Goal: Task Accomplishment & Management: Use online tool/utility

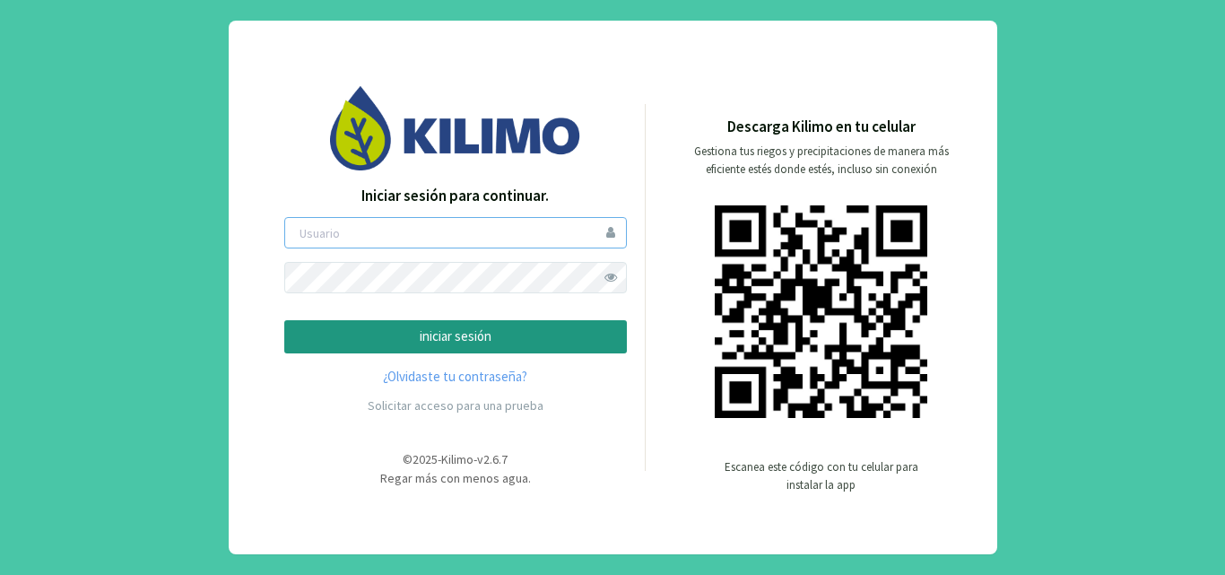
type input "[EMAIL_ADDRESS][DOMAIN_NAME]"
click at [608, 278] on span at bounding box center [610, 277] width 31 height 31
click at [516, 336] on p "iniciar sesión" at bounding box center [455, 336] width 312 height 21
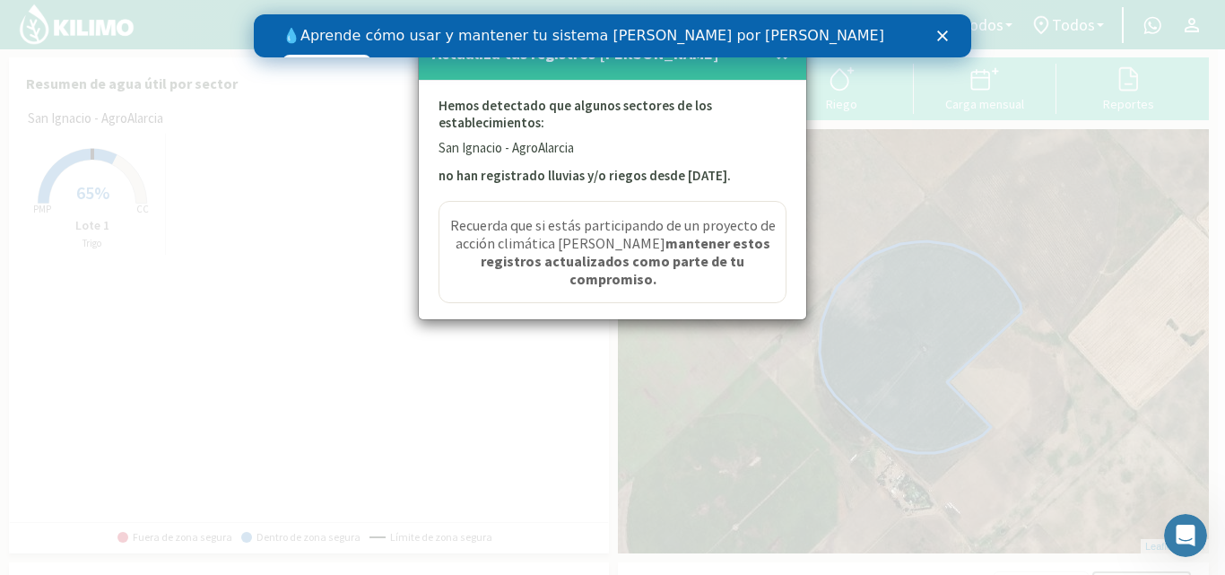
click at [950, 30] on div "Cerrar" at bounding box center [946, 35] width 18 height 11
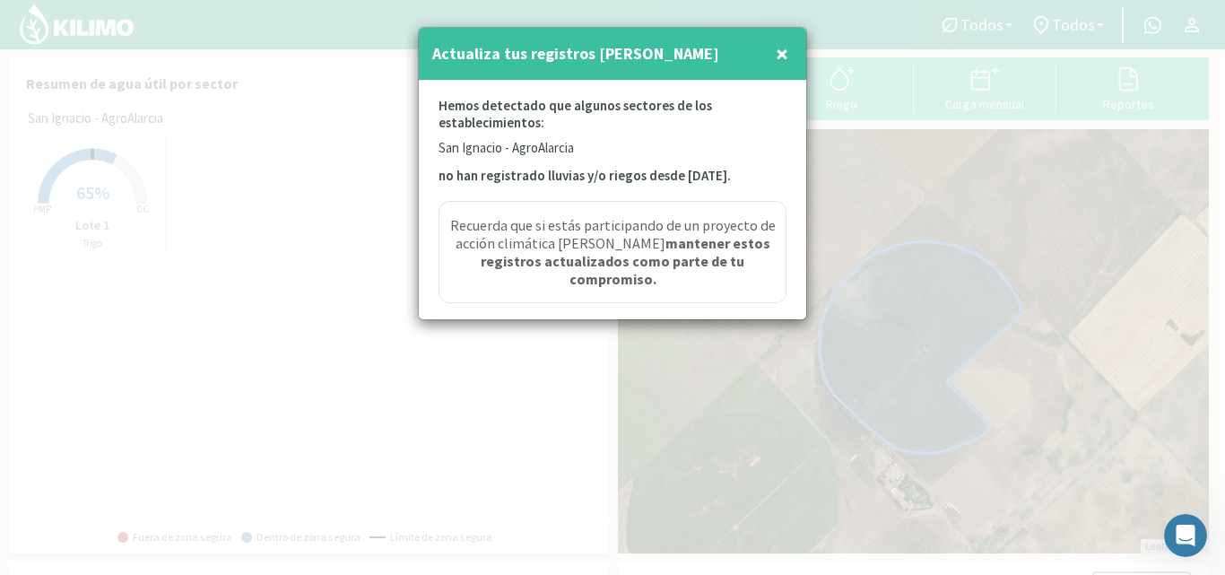
click at [785, 53] on span "×" at bounding box center [782, 54] width 13 height 30
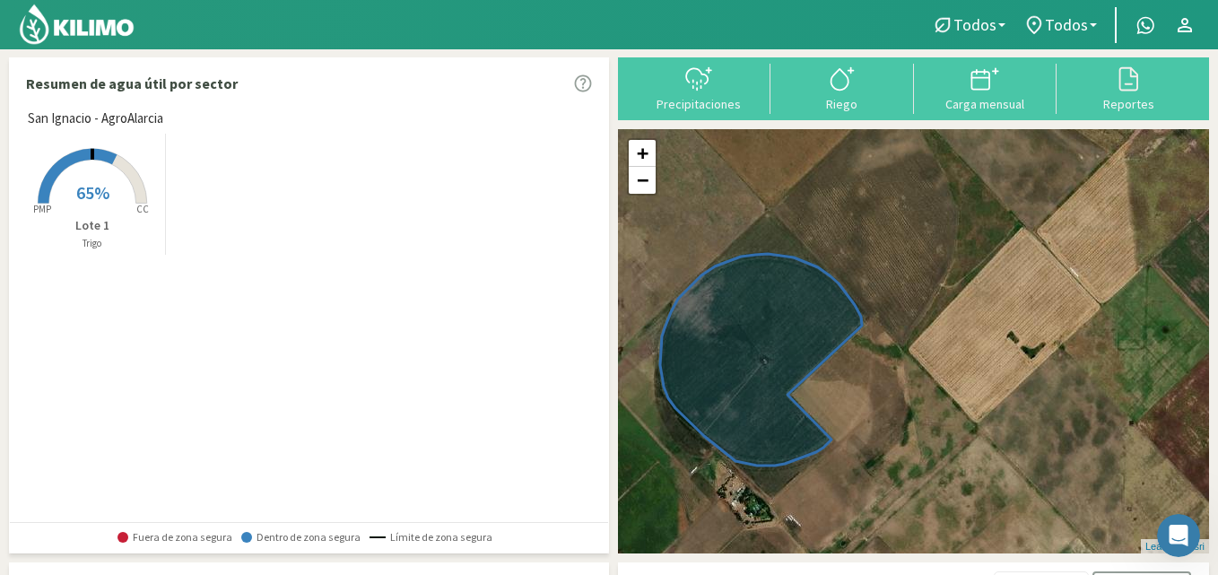
drag, startPoint x: 1086, startPoint y: 321, endPoint x: 921, endPoint y: 335, distance: 165.6
click at [921, 335] on div "+ − Leaflet | © Esri" at bounding box center [913, 341] width 591 height 424
click at [813, 318] on icon at bounding box center [761, 360] width 202 height 212
click at [111, 192] on rect at bounding box center [92, 205] width 143 height 143
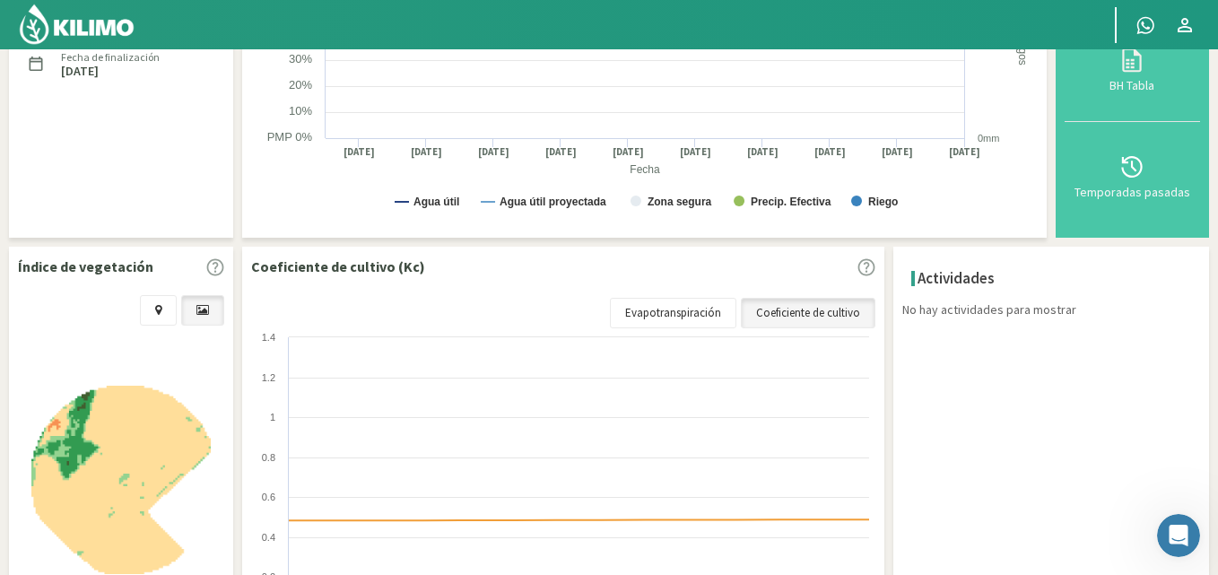
scroll to position [359, 0]
